Goal: Ask a question

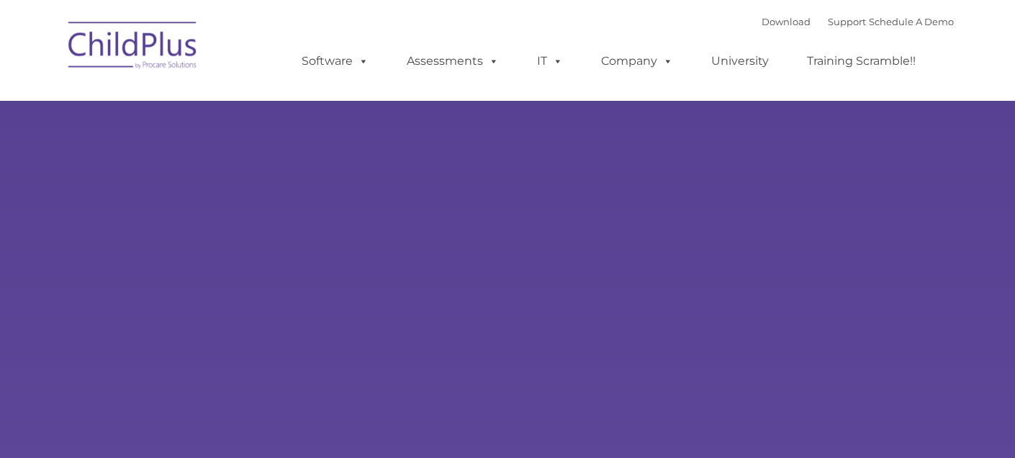
type input ""
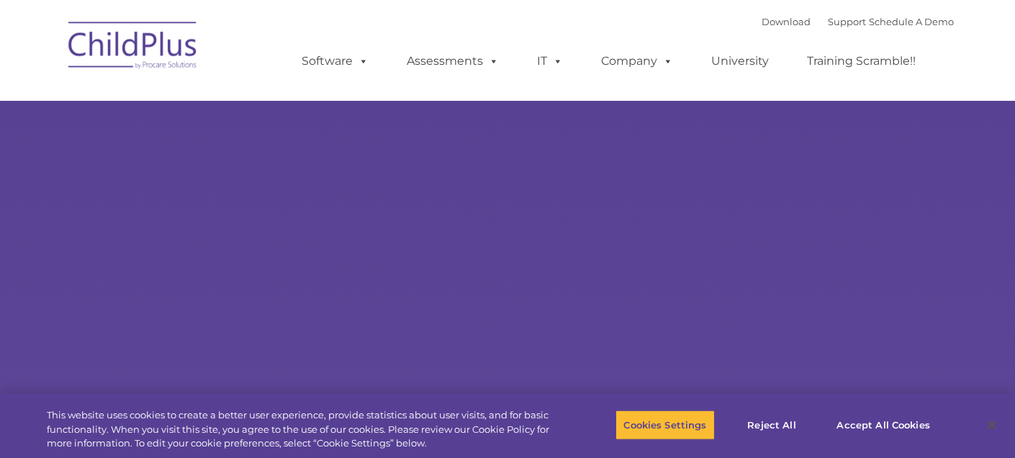
select select "MEDIUM"
click at [828, 20] on link "Support" at bounding box center [847, 22] width 38 height 12
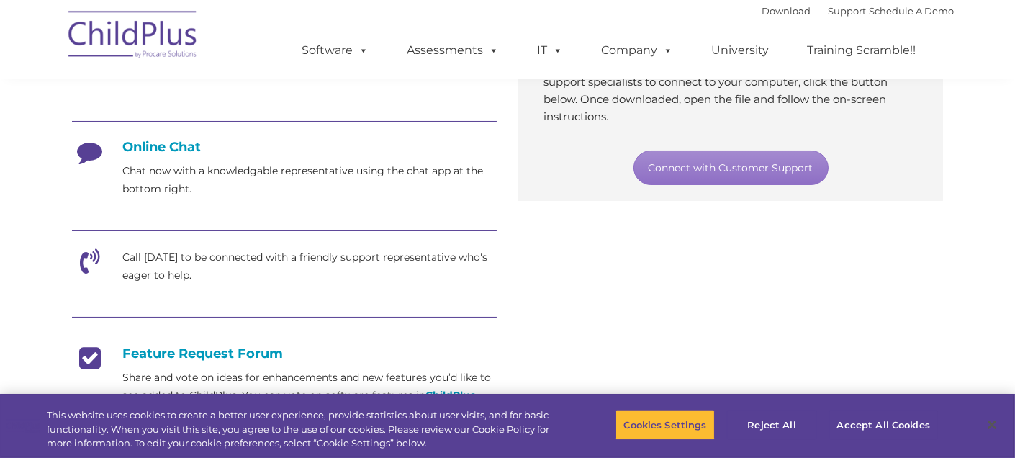
scroll to position [358, 0]
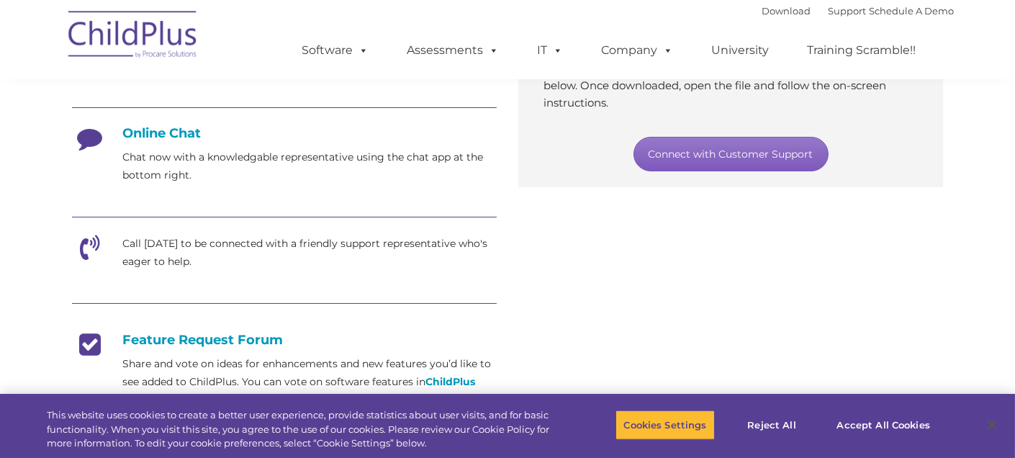
click at [753, 155] on link "Connect with Customer Support" at bounding box center [731, 154] width 195 height 35
